Goal: Transaction & Acquisition: Purchase product/service

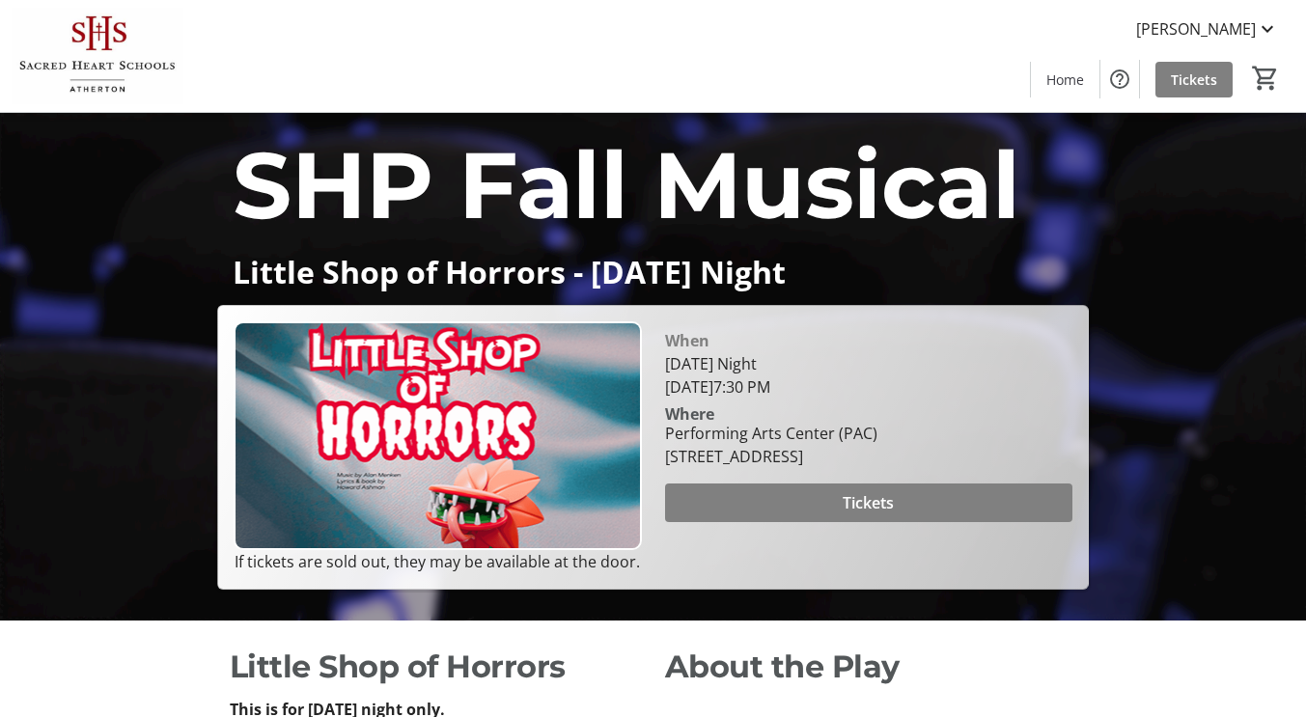
scroll to position [193, 0]
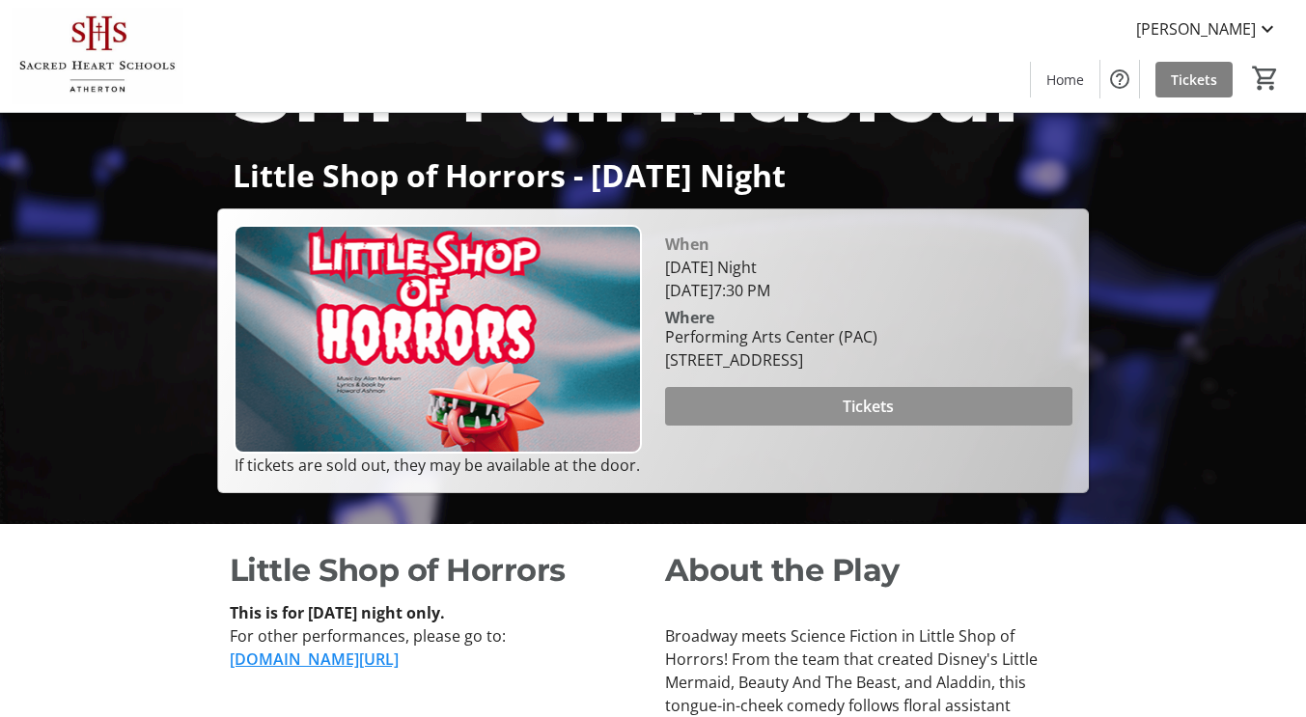
click at [750, 430] on span at bounding box center [868, 406] width 407 height 46
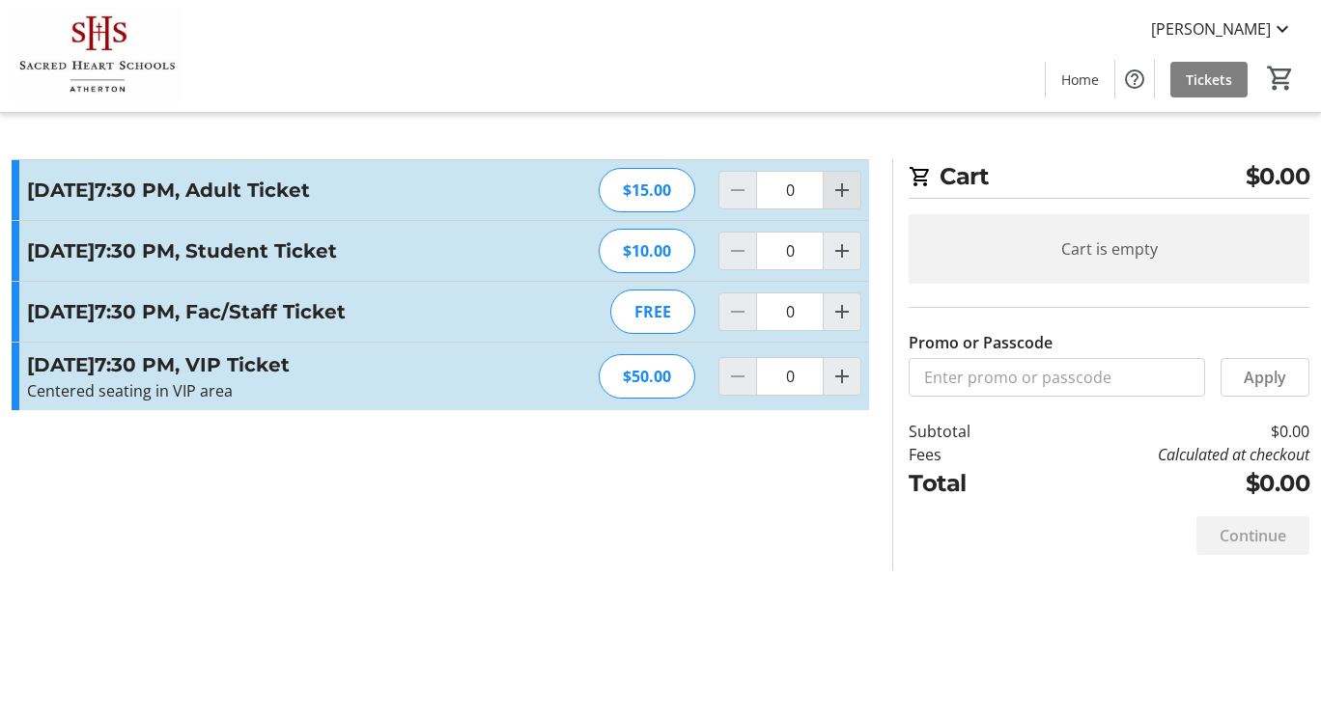
click at [850, 198] on mat-icon "Increment by one" at bounding box center [841, 190] width 23 height 23
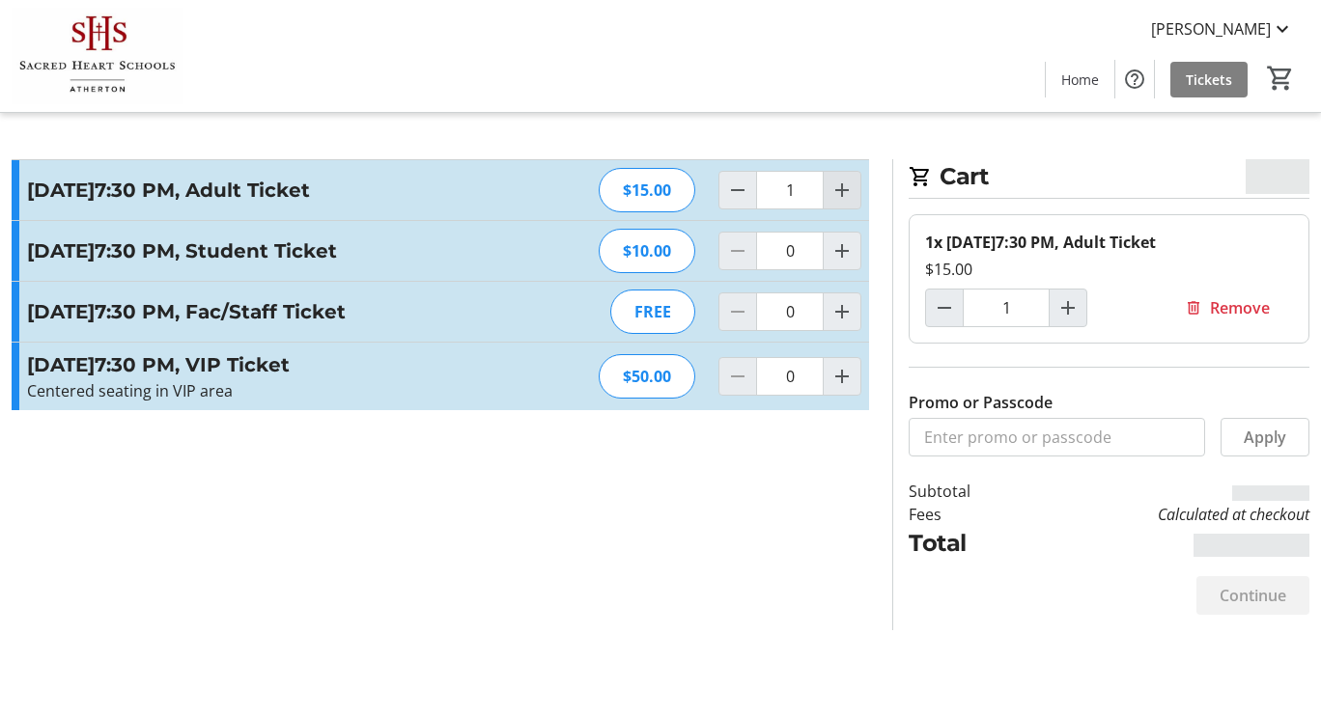
click at [850, 198] on mat-icon "Increment by one" at bounding box center [841, 190] width 23 height 23
type input "2"
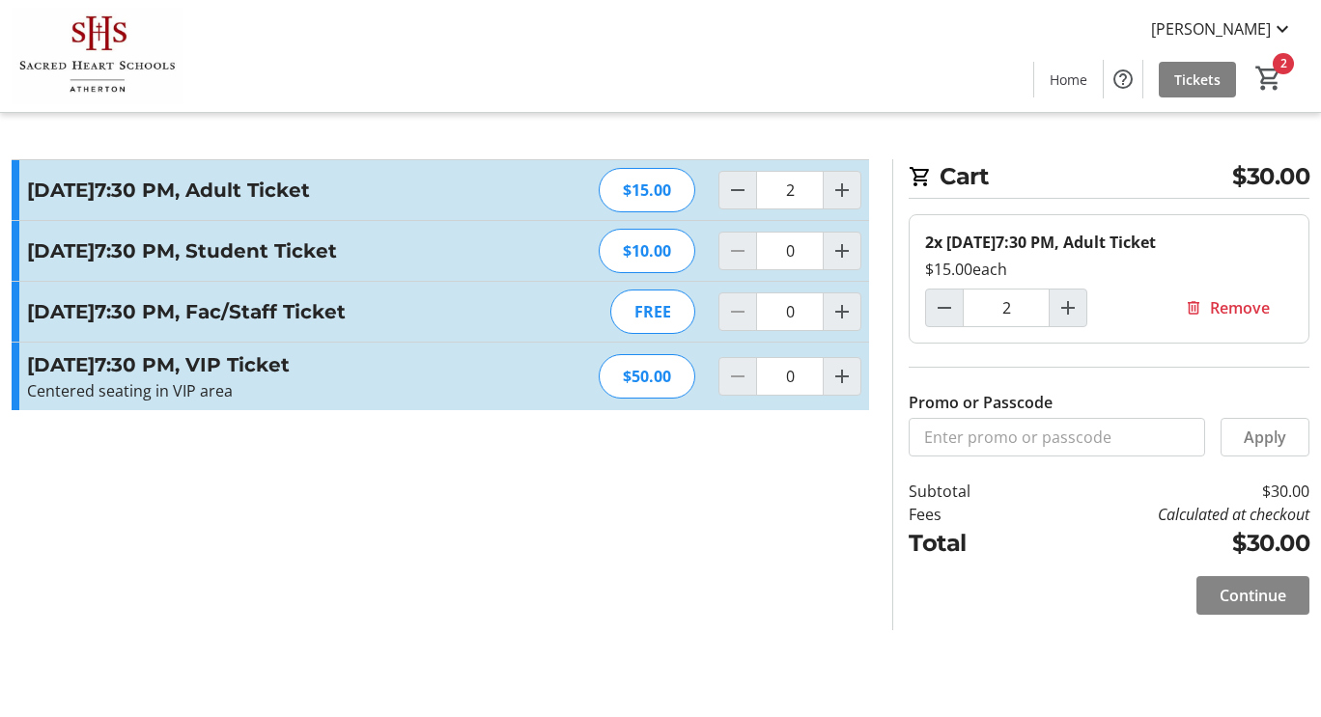
click at [1236, 588] on span "Continue" at bounding box center [1252, 595] width 67 height 23
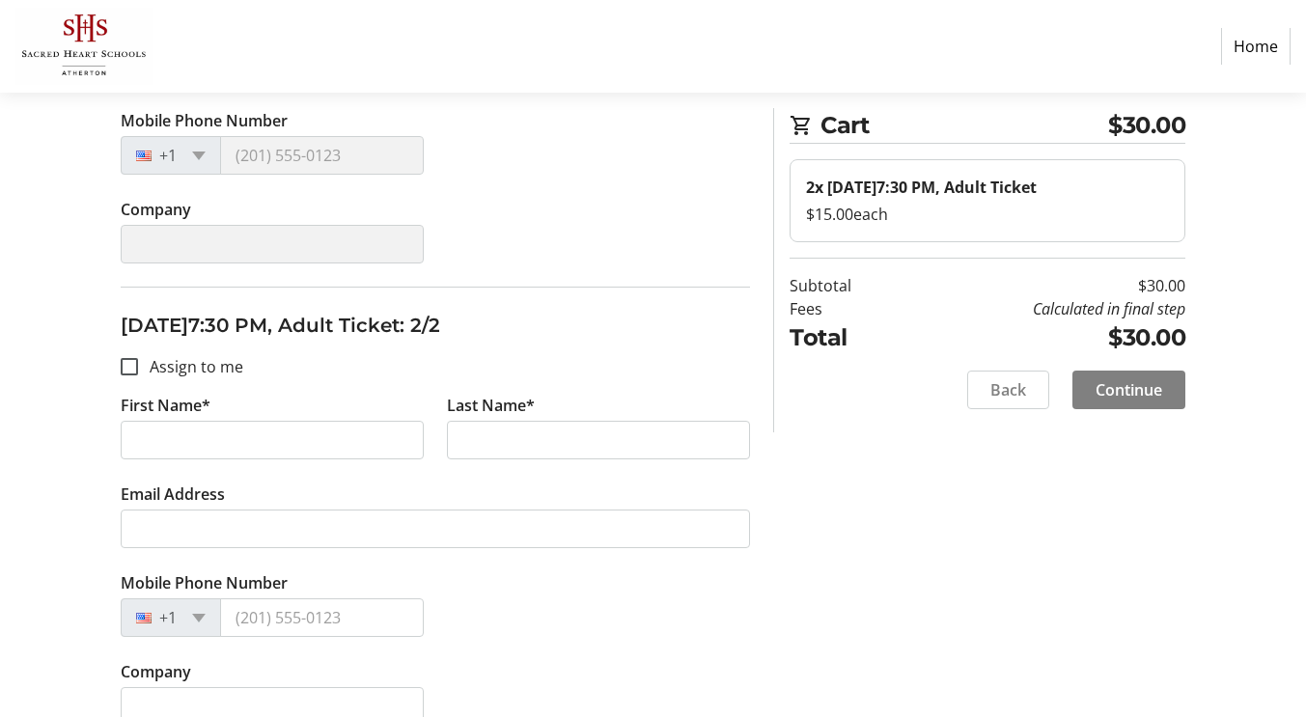
scroll to position [579, 0]
